Goal: Task Accomplishment & Management: Complete application form

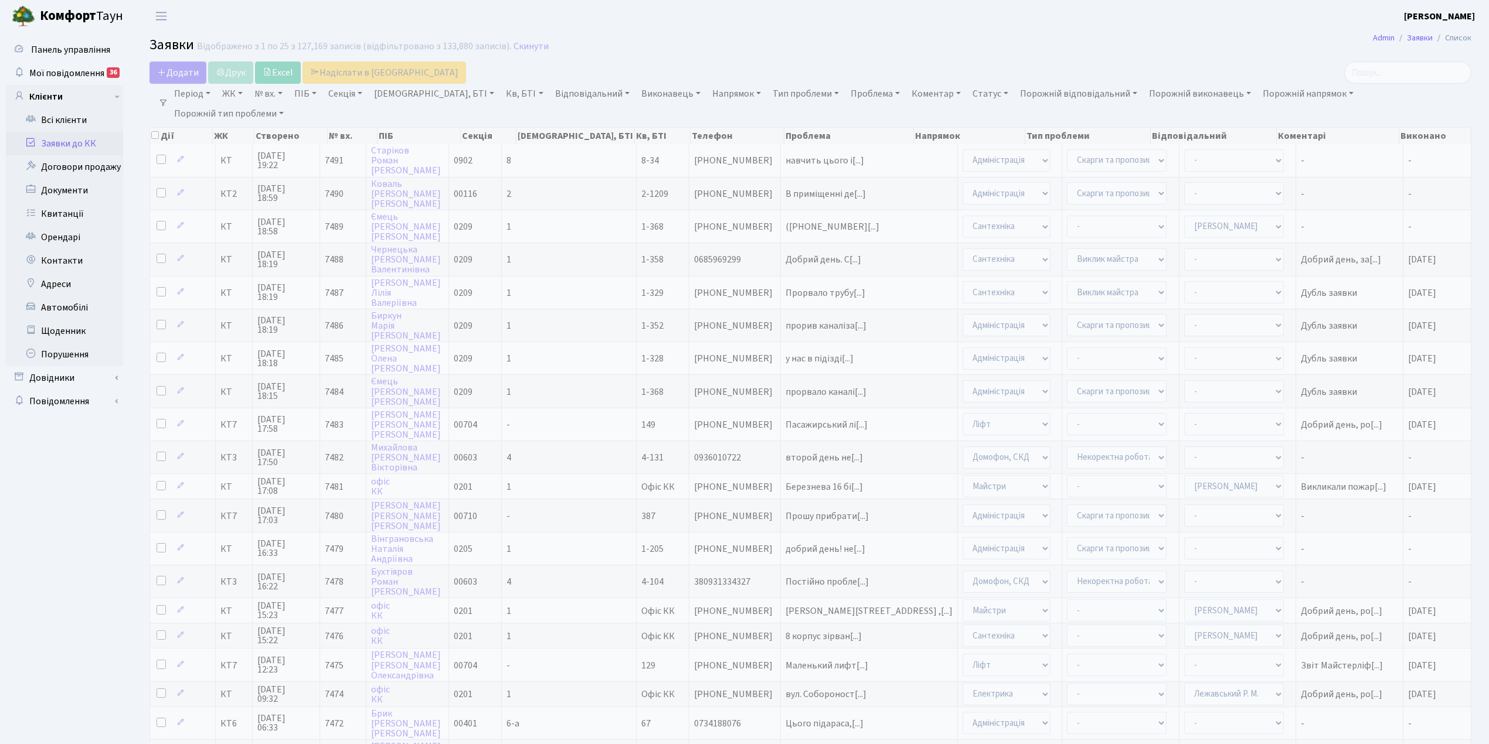
select select "25"
click at [564, 222] on td "1" at bounding box center [569, 226] width 135 height 33
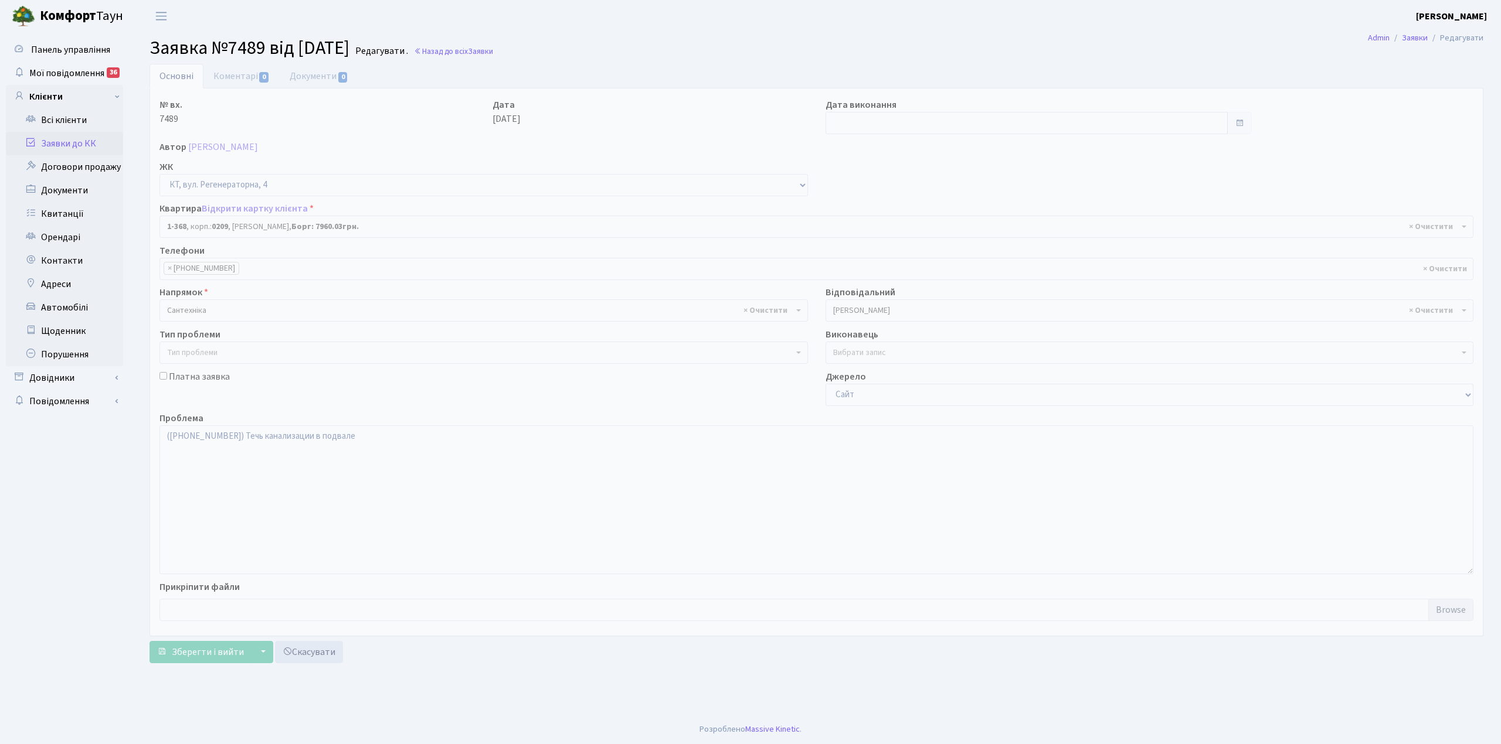
select select "368"
click at [841, 124] on input "text" at bounding box center [1026, 123] width 402 height 22
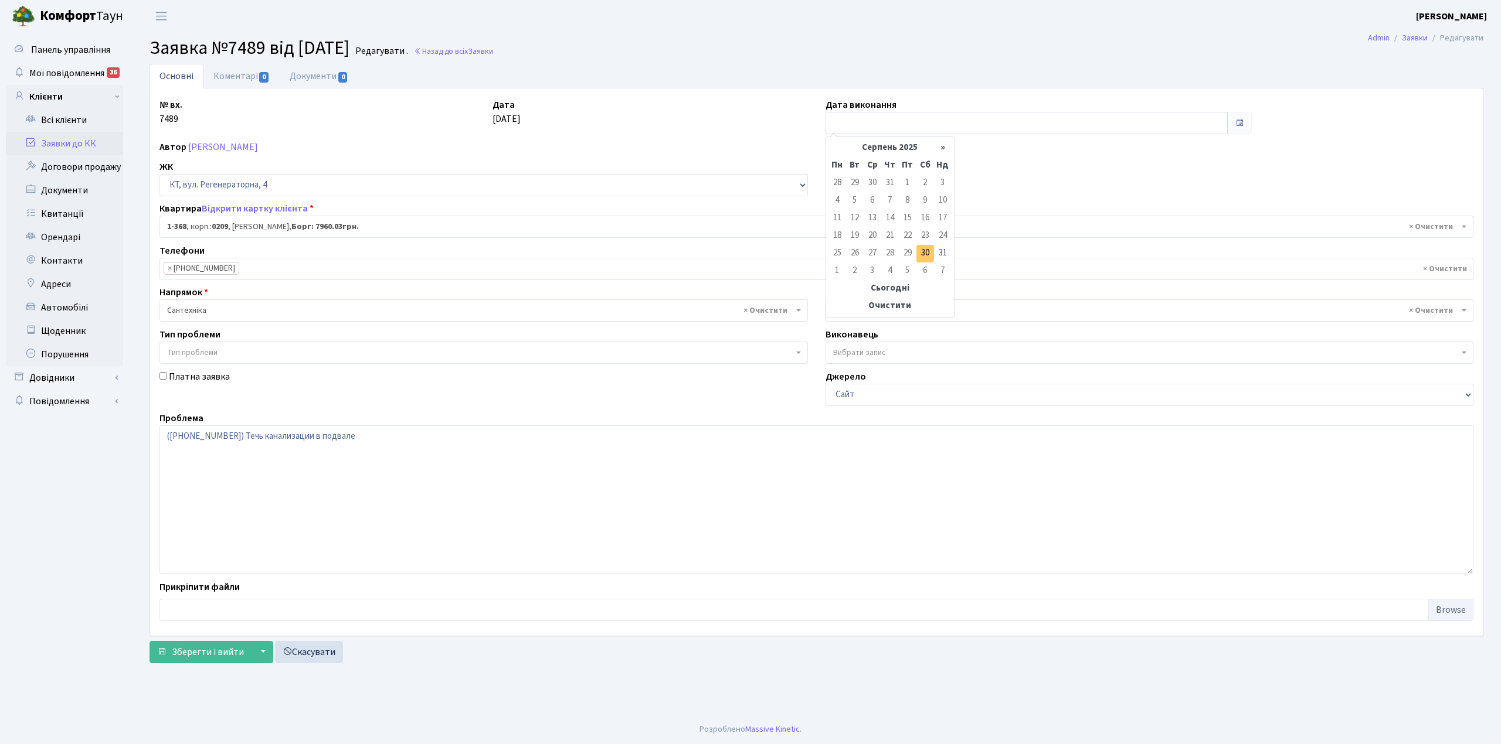
click at [920, 258] on td "30" at bounding box center [925, 254] width 18 height 18
type input "[DATE]"
click at [235, 79] on link "Коментарі 0" at bounding box center [241, 76] width 76 height 24
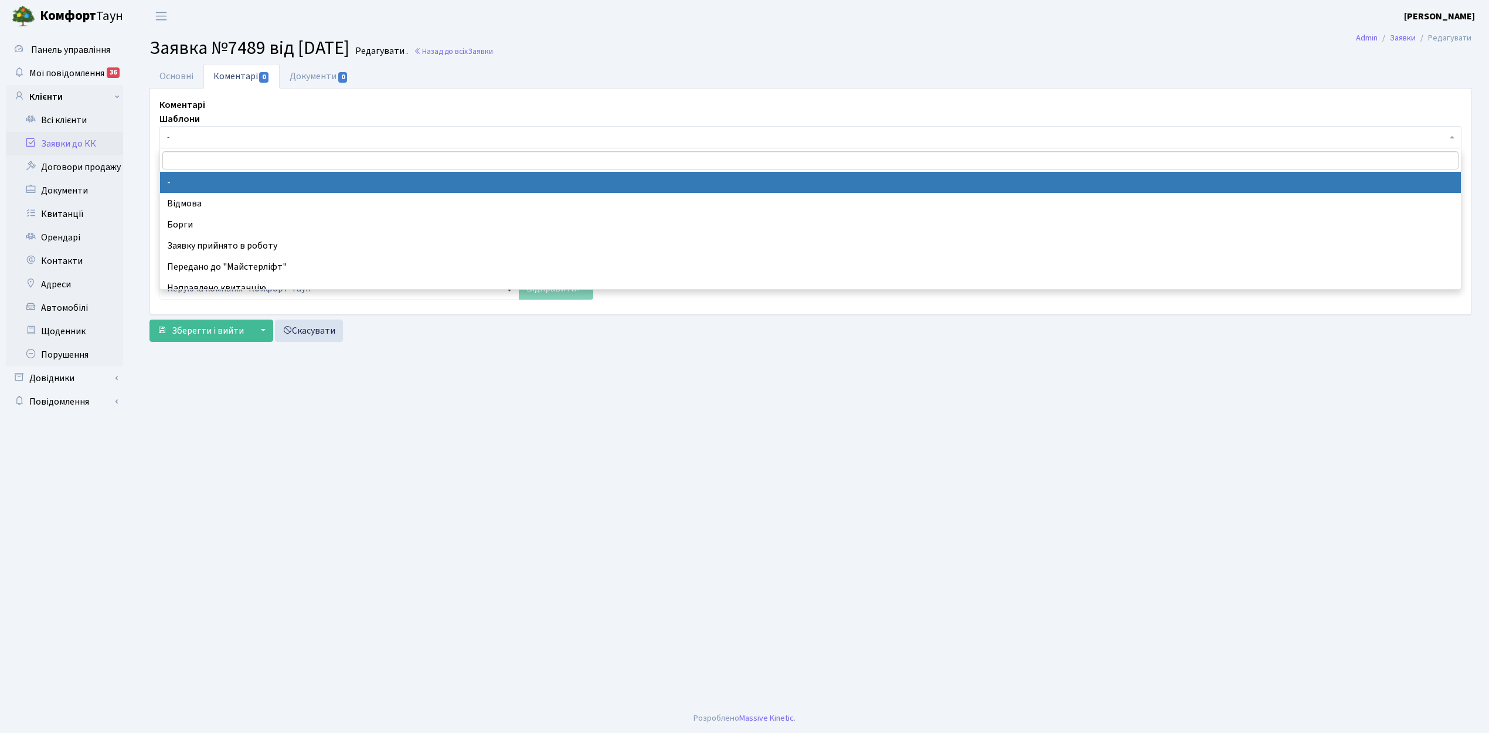
click at [233, 139] on span "-" at bounding box center [807, 137] width 1280 height 12
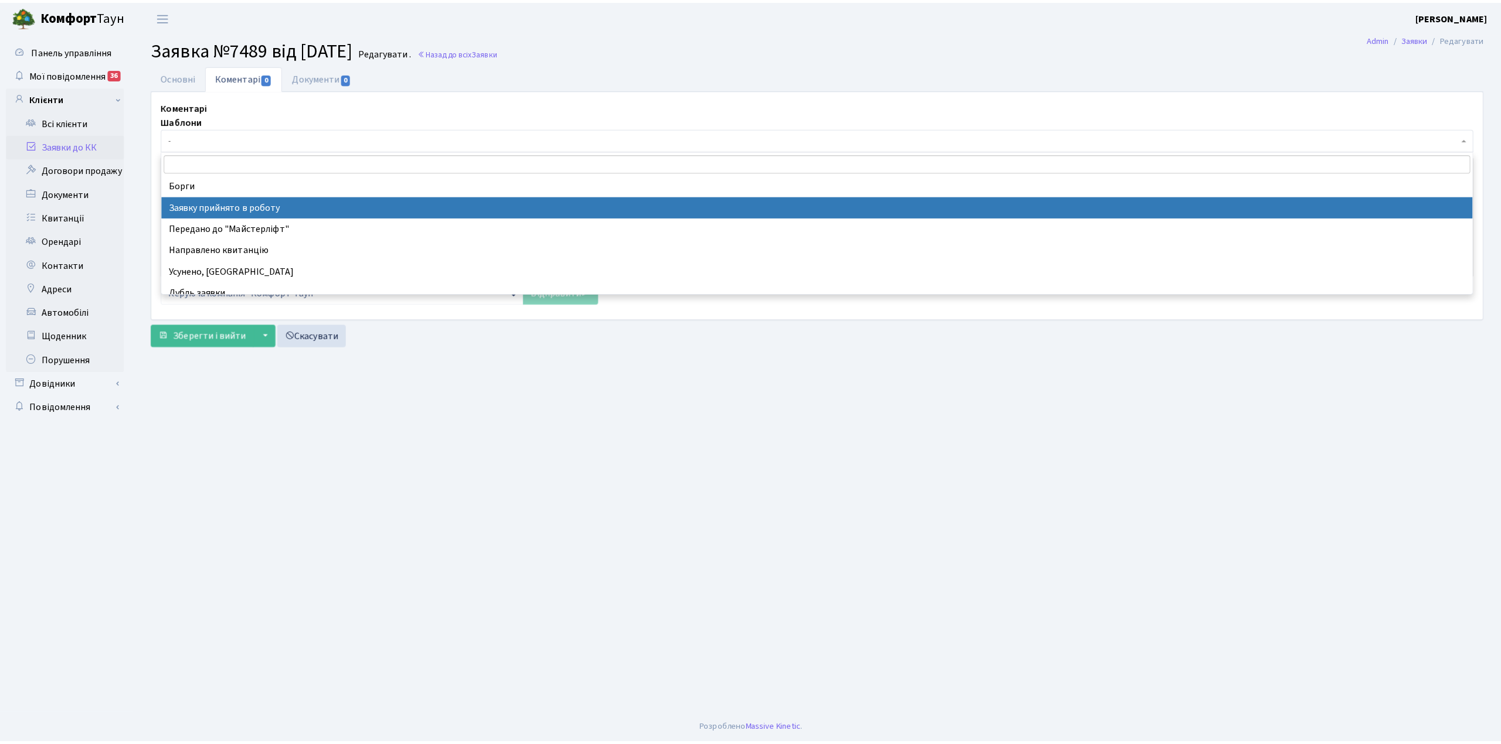
scroll to position [78, 0]
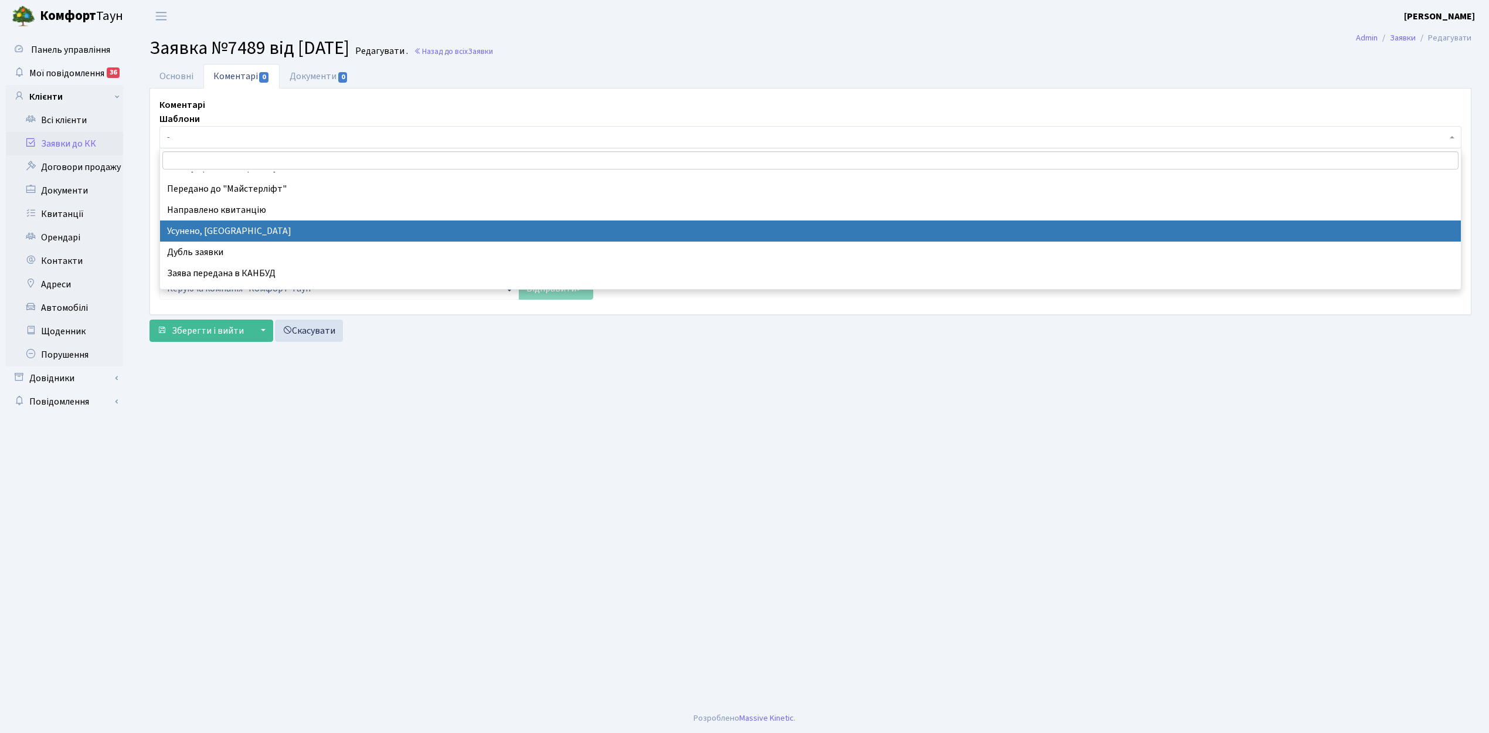
select select "15"
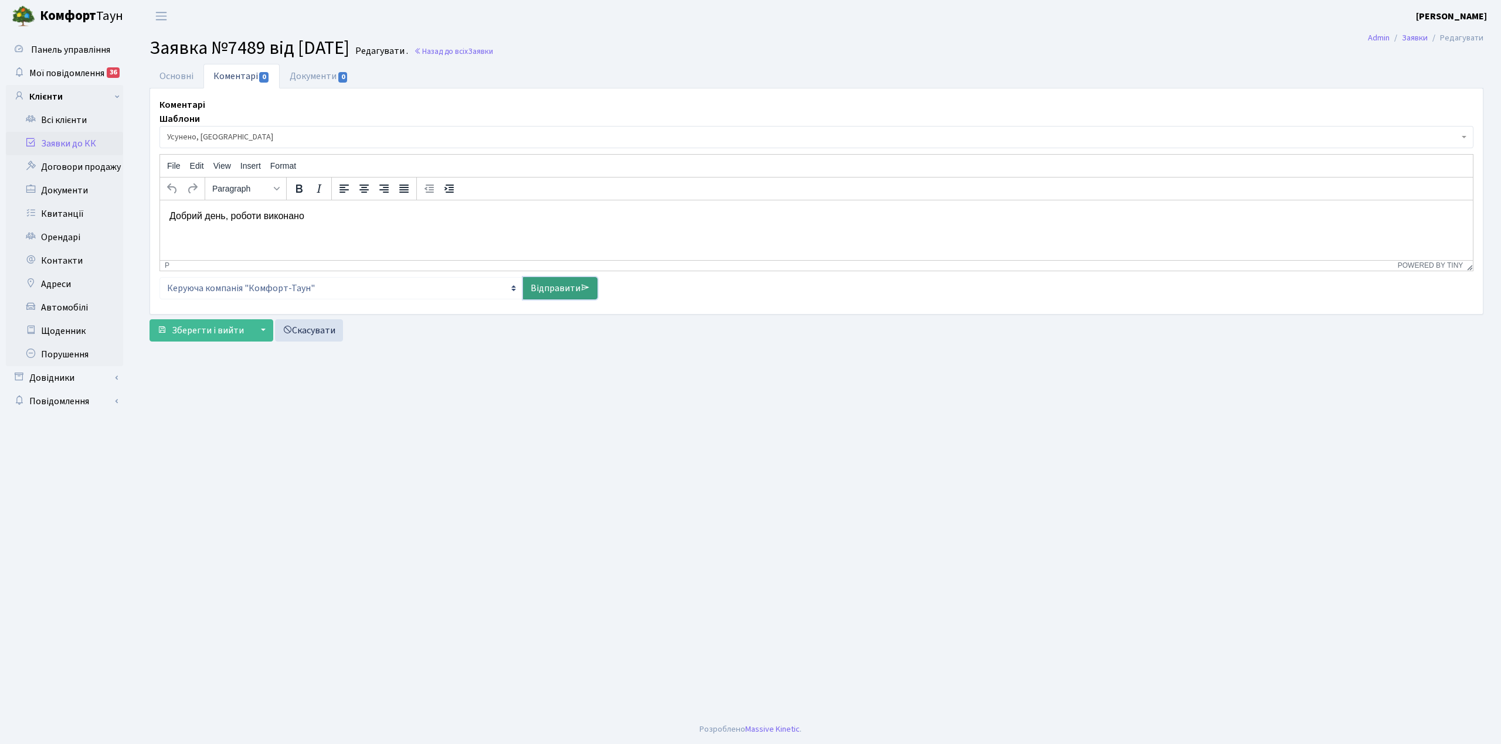
click at [542, 288] on link "Відправити" at bounding box center [560, 288] width 74 height 22
select select
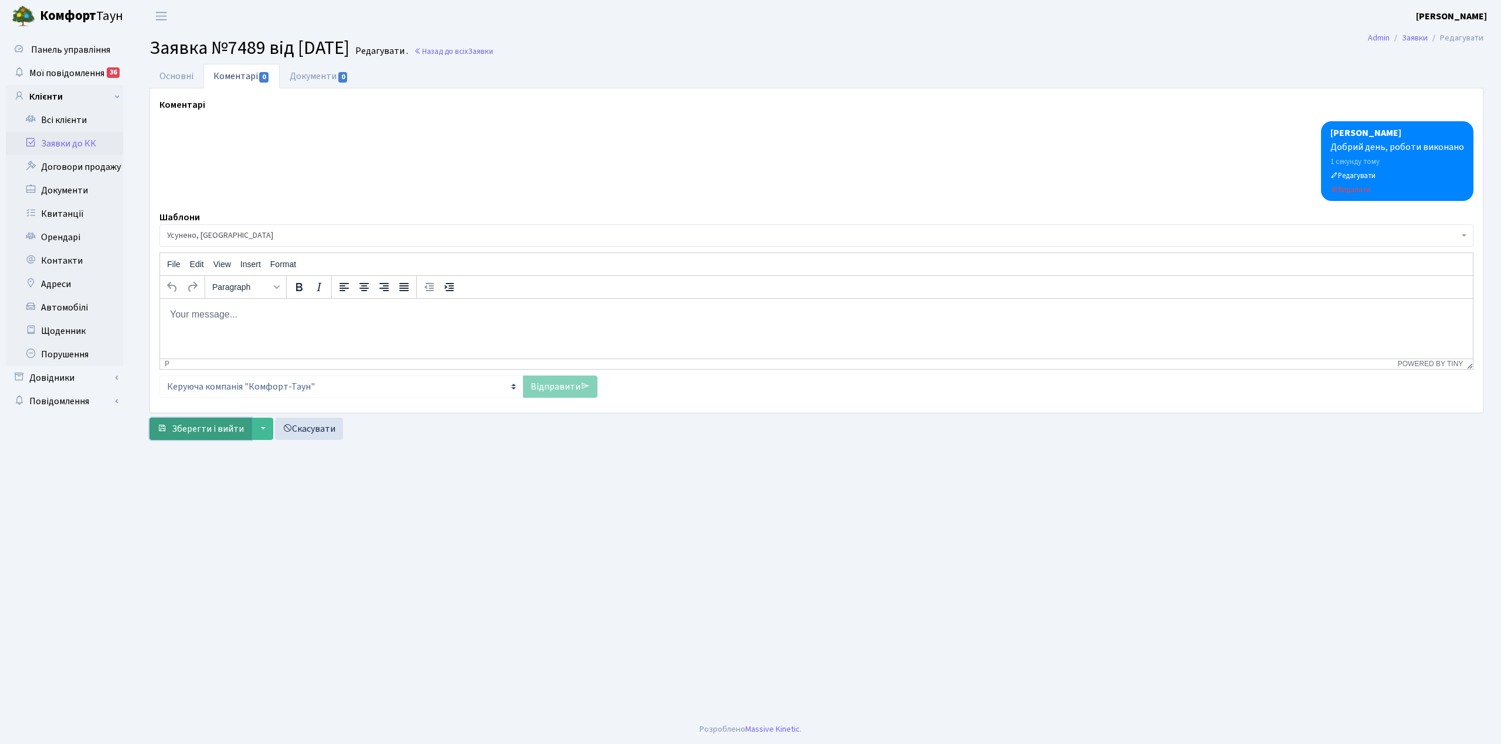
drag, startPoint x: 193, startPoint y: 426, endPoint x: 186, endPoint y: 428, distance: 6.9
click at [191, 427] on span "Зберегти і вийти" at bounding box center [208, 429] width 72 height 13
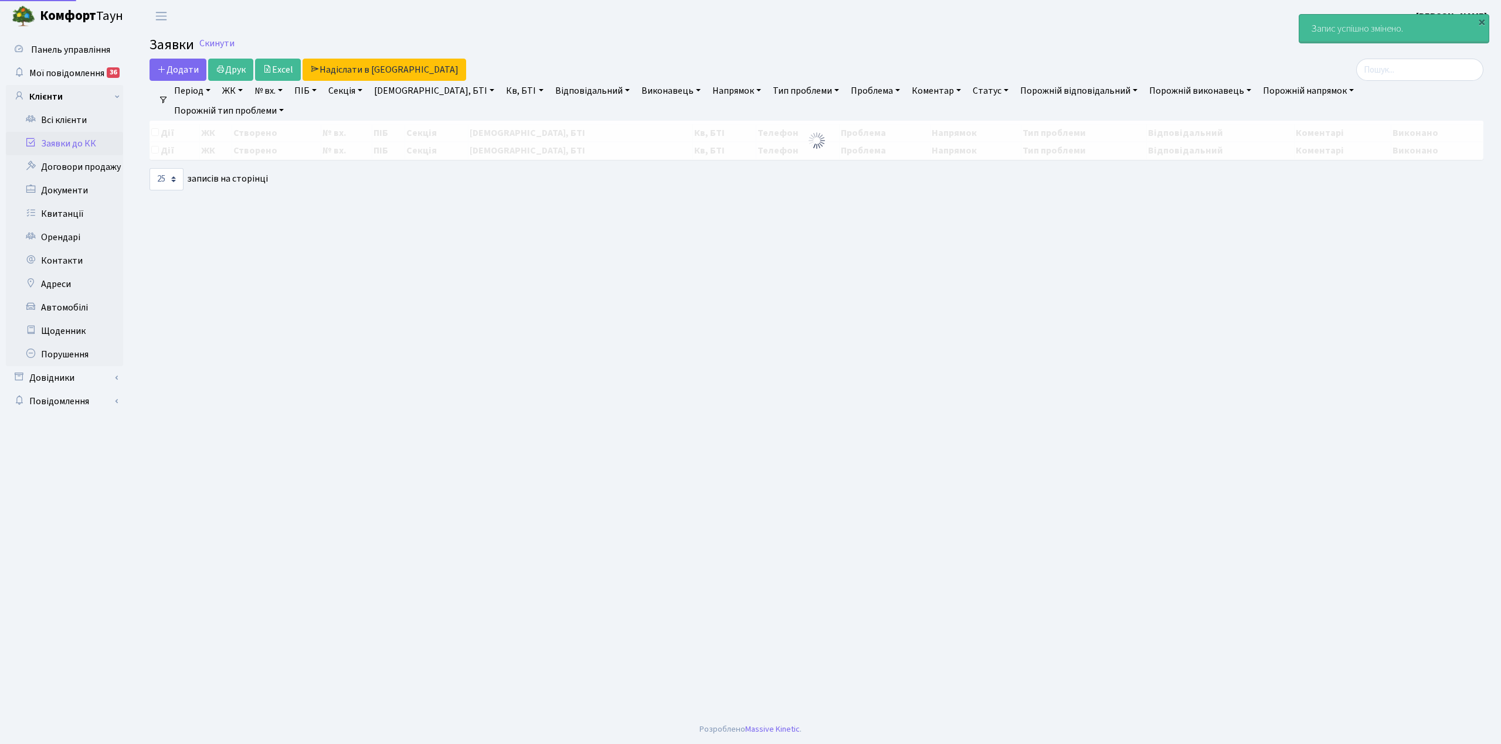
select select "25"
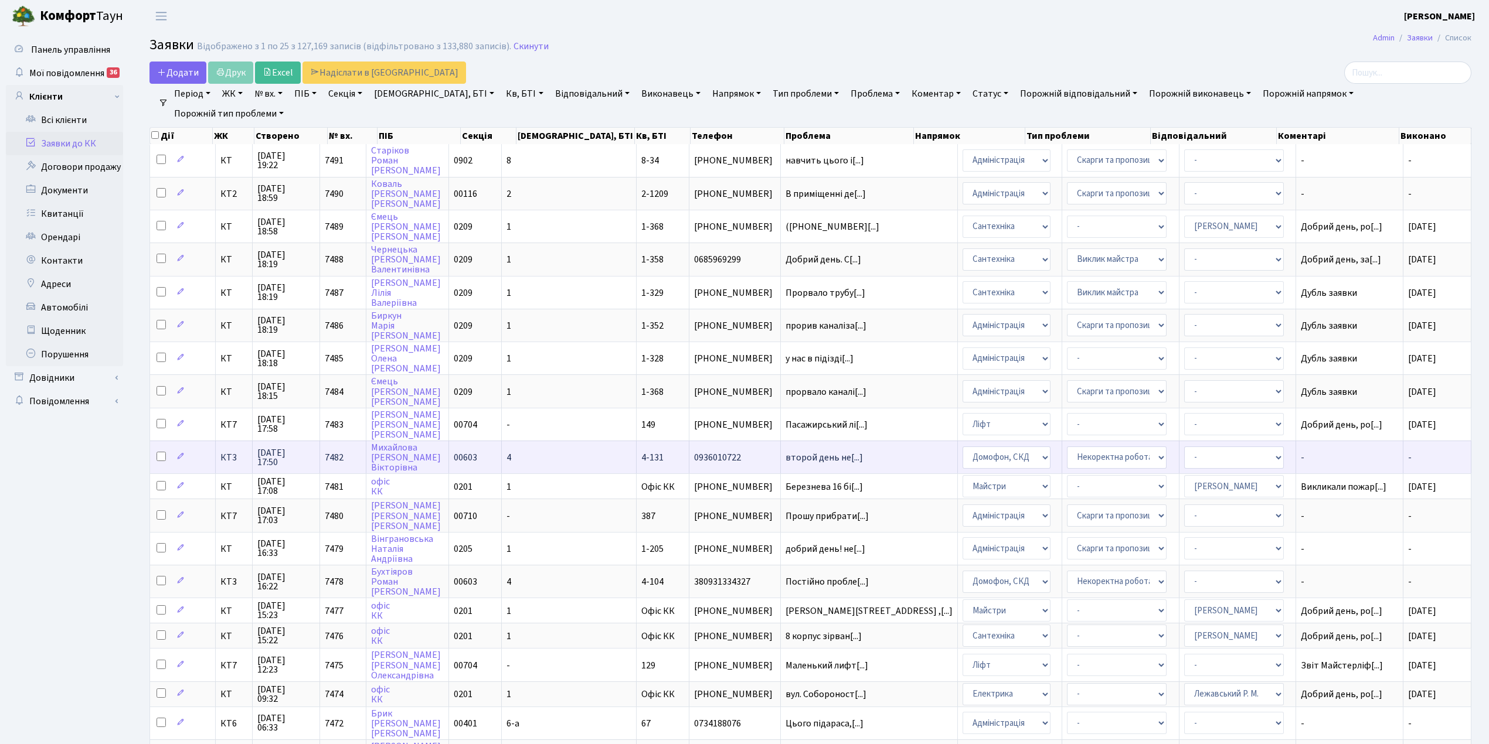
scroll to position [242, 0]
